Goal: Navigation & Orientation: Find specific page/section

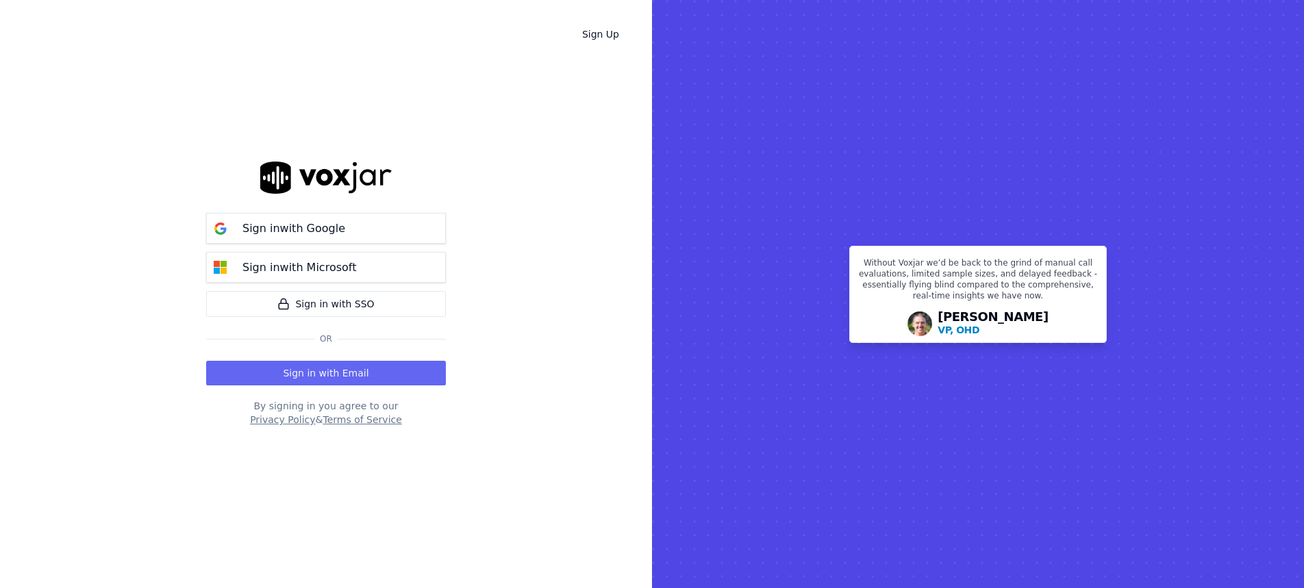
click at [418, 369] on button "Sign in with Email" at bounding box center [326, 373] width 240 height 25
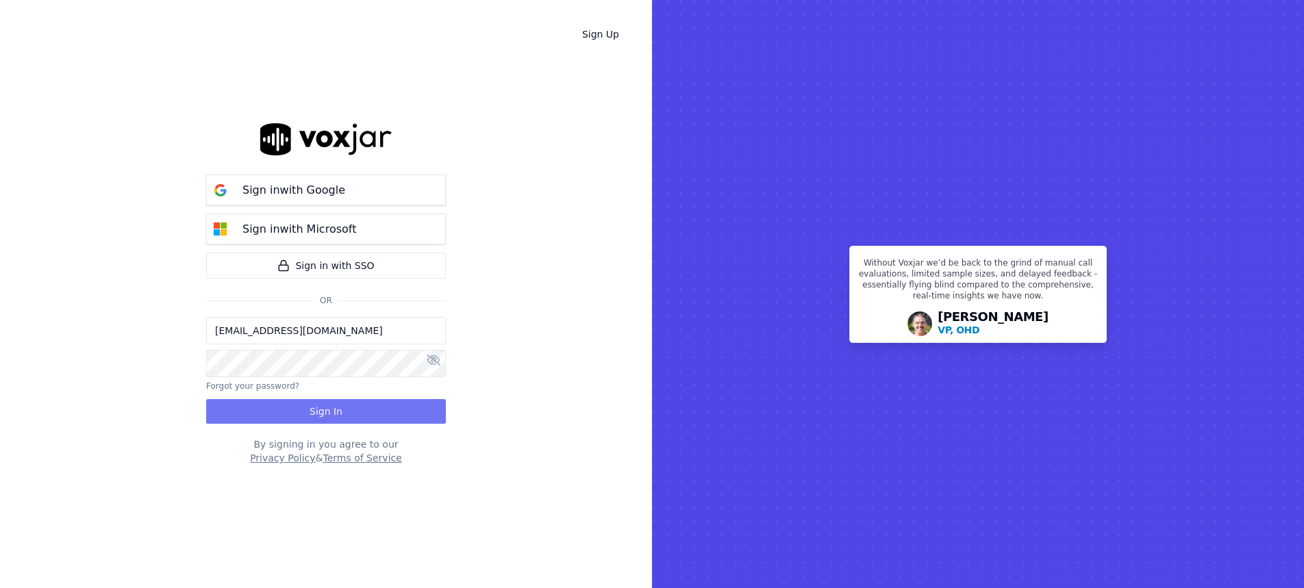
click at [335, 400] on button "Sign In" at bounding box center [326, 411] width 240 height 25
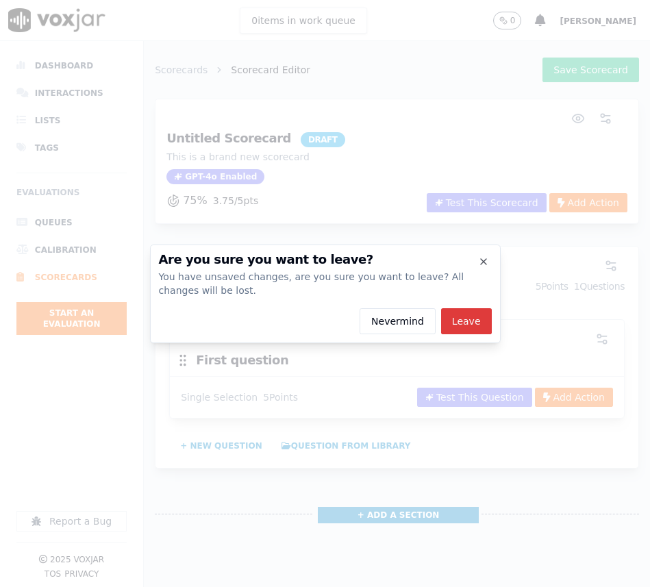
click at [469, 318] on button "Leave" at bounding box center [466, 321] width 51 height 26
click at [477, 319] on button "Leave" at bounding box center [466, 321] width 51 height 26
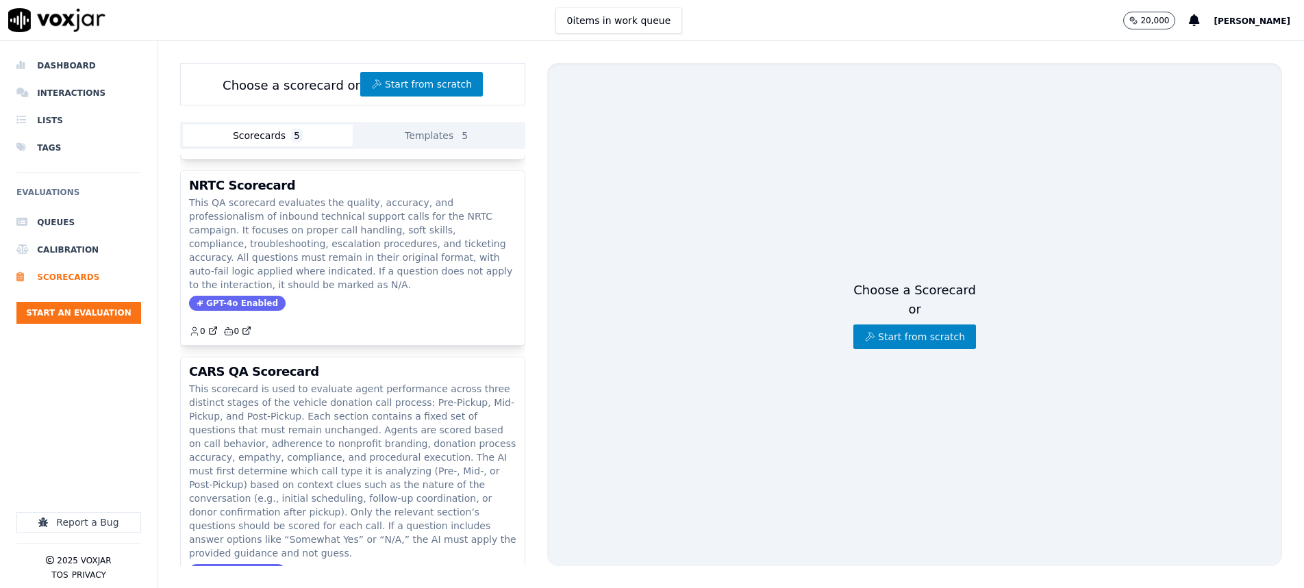
scroll to position [498, 0]
